Goal: Information Seeking & Learning: Understand process/instructions

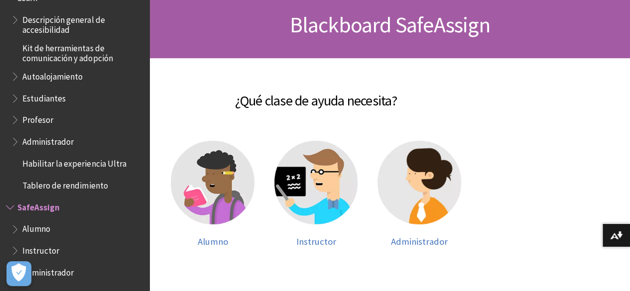
scroll to position [100, 0]
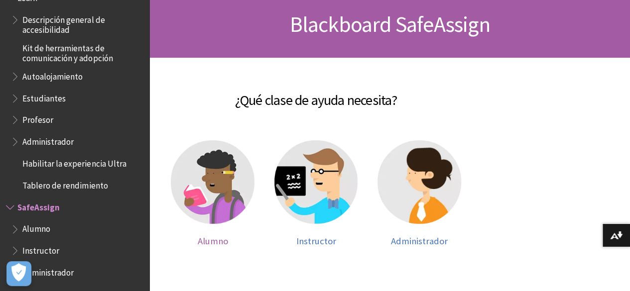
click at [240, 167] on img at bounding box center [213, 182] width 84 height 84
click at [326, 181] on img at bounding box center [316, 182] width 84 height 84
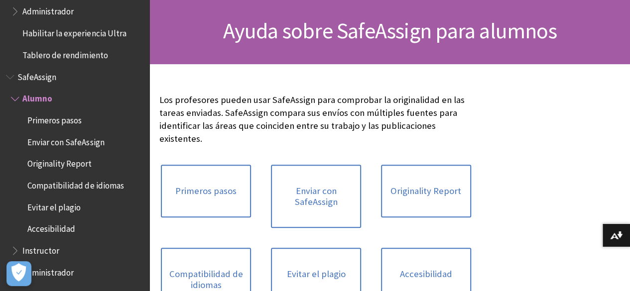
scroll to position [94, 0]
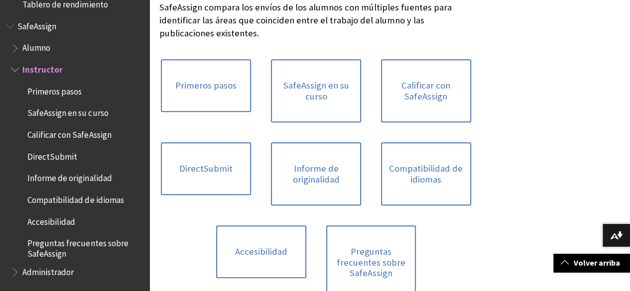
scroll to position [199, 0]
click at [271, 171] on link "Informe de originalidad" at bounding box center [316, 173] width 90 height 63
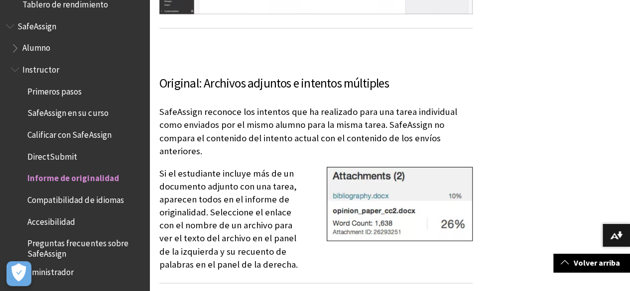
scroll to position [971, 0]
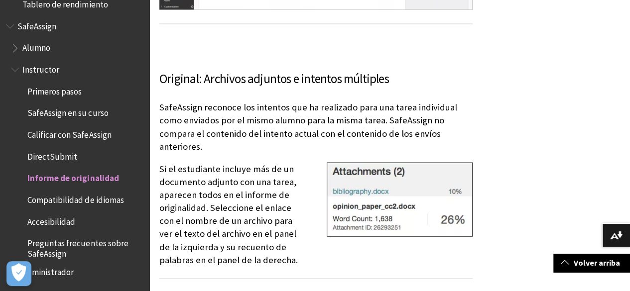
click at [94, 134] on span "Calificar con SafeAssign" at bounding box center [69, 132] width 84 height 13
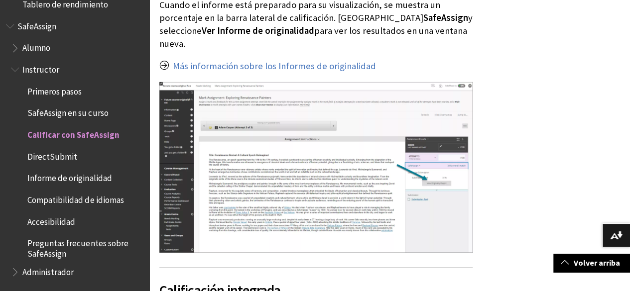
scroll to position [1512, 0]
